Goal: Information Seeking & Learning: Find specific fact

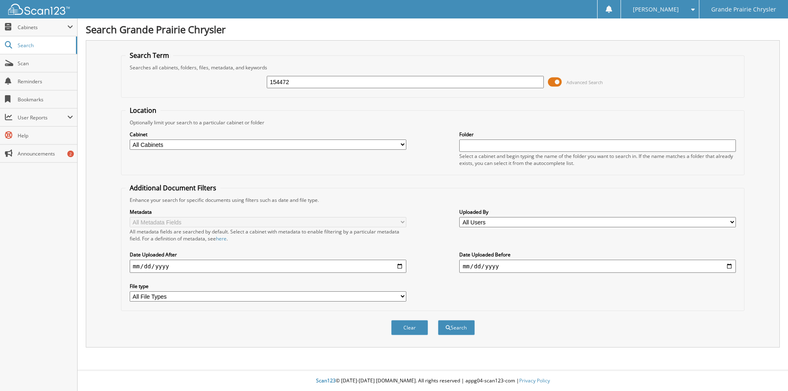
type input "154472"
click at [438, 320] on button "Search" at bounding box center [456, 327] width 37 height 15
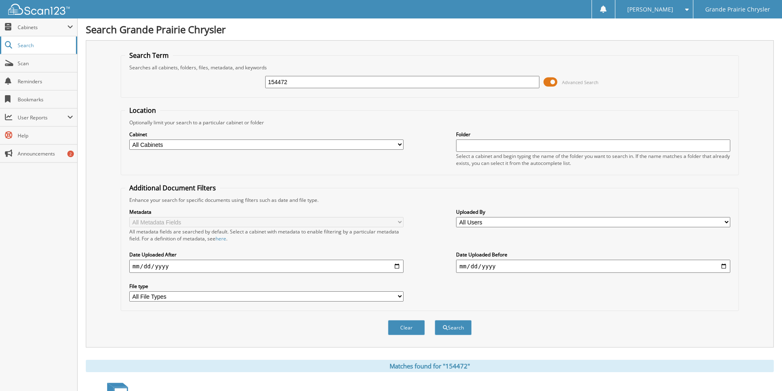
click at [48, 46] on span "Search" at bounding box center [45, 45] width 54 height 7
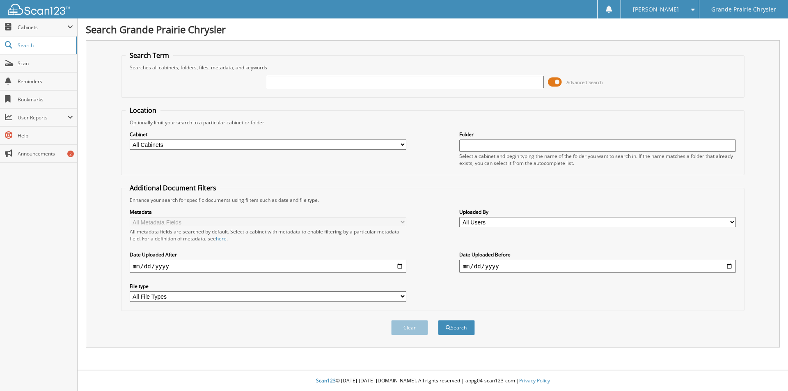
click at [472, 146] on input "text" at bounding box center [597, 146] width 277 height 12
type input "154472"
click at [438, 320] on button "Search" at bounding box center [456, 327] width 37 height 15
click at [323, 80] on input "text" at bounding box center [405, 82] width 277 height 12
type input "simpson"
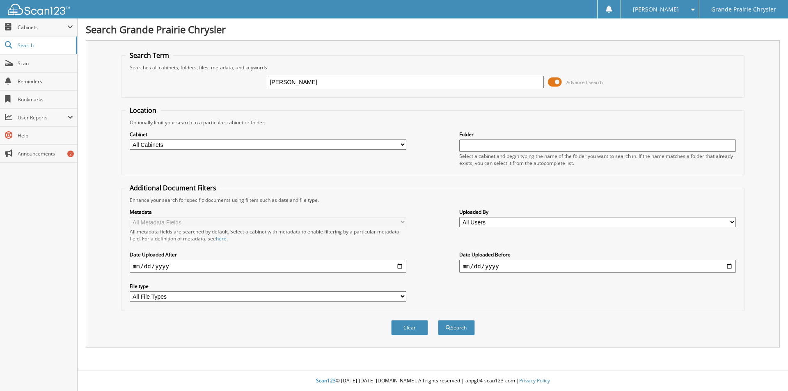
click at [438, 320] on button "Search" at bounding box center [456, 327] width 37 height 15
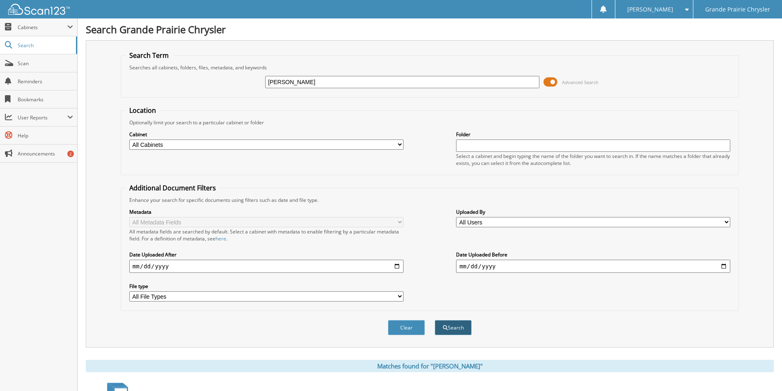
click at [450, 330] on button "Search" at bounding box center [453, 327] width 37 height 15
click at [270, 145] on select "All Cabinets AFTER MARKET SALES ODC CHEQUES RELEASES SALES SERVICE RO VEHICLE F…" at bounding box center [266, 145] width 274 height 10
select select "25094"
click at [129, 140] on select "All Cabinets AFTER MARKET SALES ODC CHEQUES RELEASES SALES SERVICE RO VEHICLE F…" at bounding box center [266, 145] width 274 height 10
drag, startPoint x: 311, startPoint y: 81, endPoint x: 150, endPoint y: 81, distance: 161.0
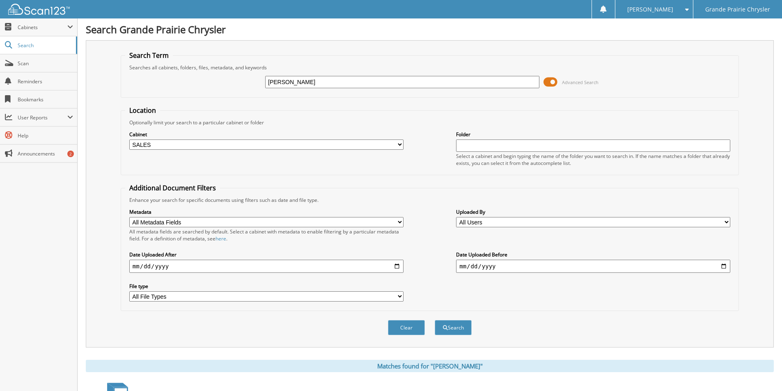
click at [150, 81] on div "simpson Advanced Search" at bounding box center [429, 82] width 609 height 22
click at [479, 144] on input "text" at bounding box center [593, 146] width 274 height 12
click at [468, 323] on button "Search" at bounding box center [453, 327] width 37 height 15
drag, startPoint x: 487, startPoint y: 147, endPoint x: 408, endPoint y: 141, distance: 79.5
click at [408, 141] on div "Cabinet All Cabinets AFTER MARKET SALES ODC CHEQUES RELEASES SALES SERVICE RO" at bounding box center [429, 148] width 609 height 45
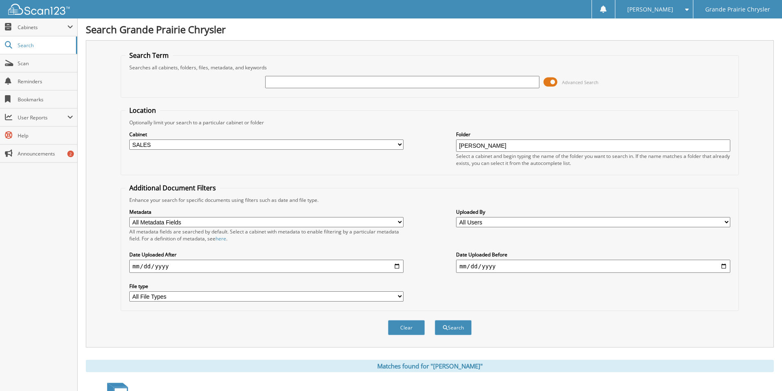
type input "simpson"
click at [435, 320] on button "Search" at bounding box center [453, 327] width 37 height 15
click at [42, 42] on span "Search" at bounding box center [45, 45] width 54 height 7
click at [48, 29] on span "Cabinets" at bounding box center [43, 27] width 50 height 7
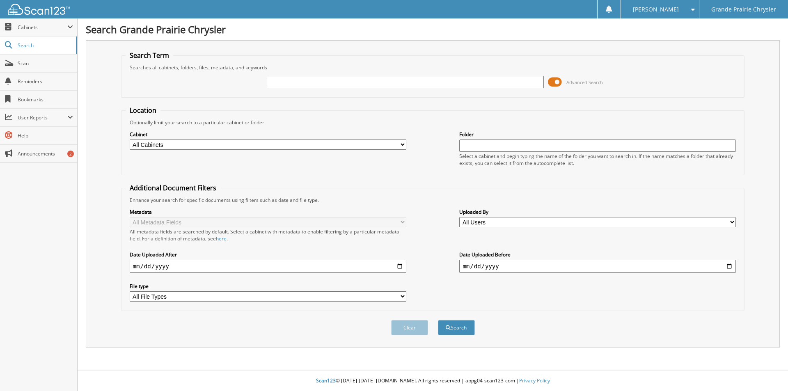
click at [46, 46] on span "Search" at bounding box center [45, 45] width 54 height 7
